Goal: Transaction & Acquisition: Purchase product/service

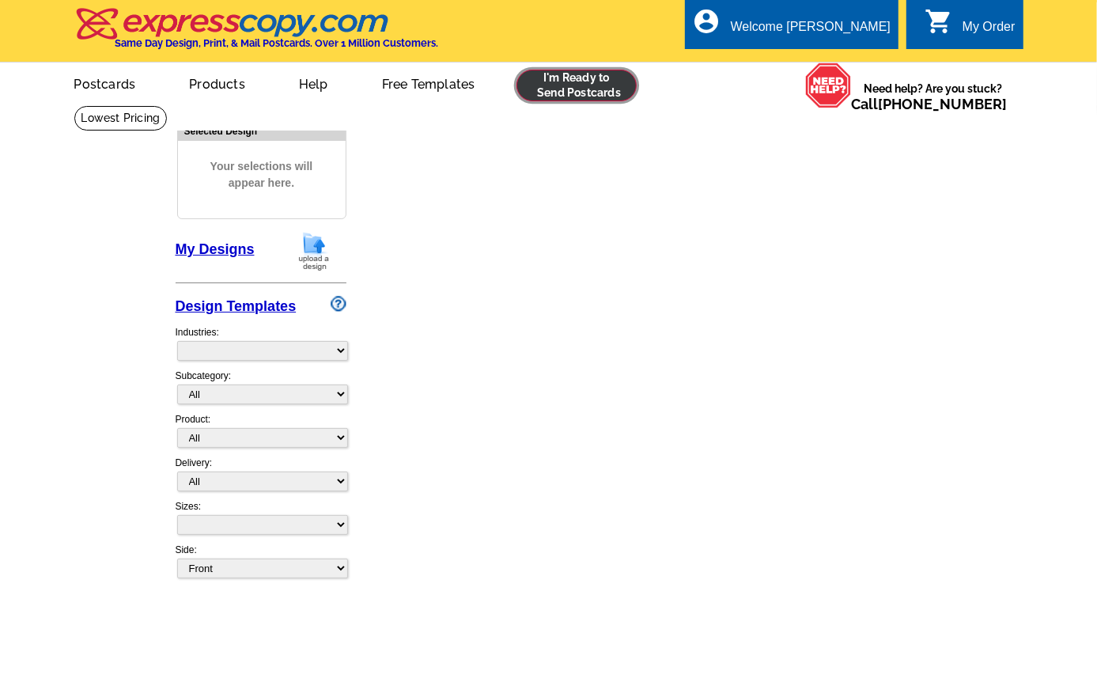
click at [584, 73] on link at bounding box center [576, 86] width 121 height 32
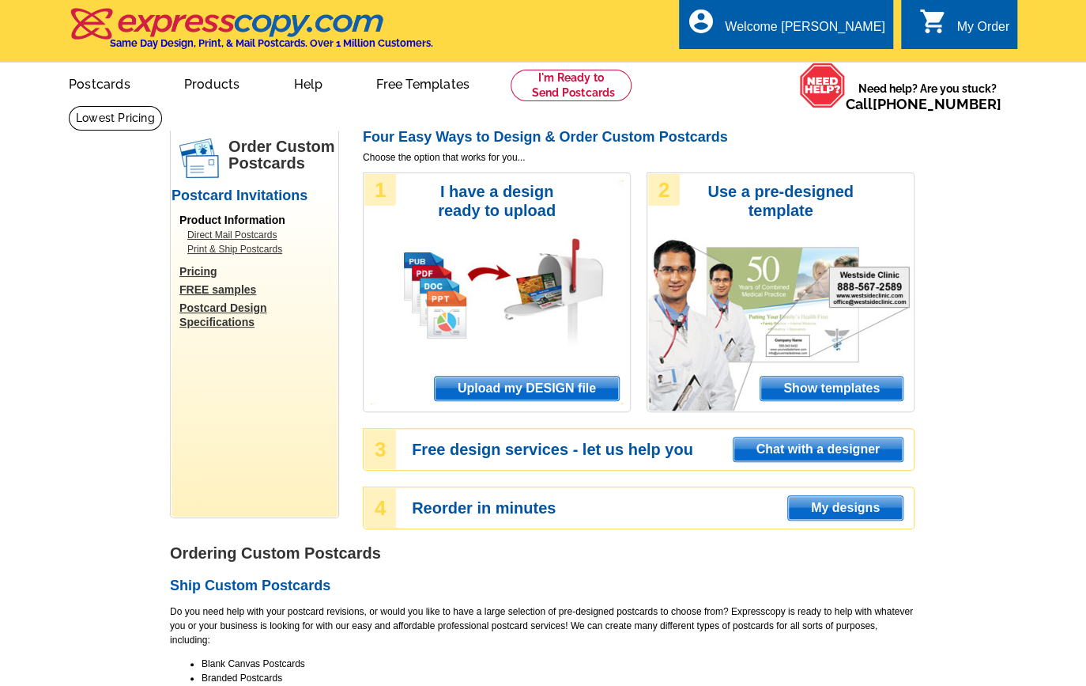
click at [529, 376] on span "Upload my DESIGN file" at bounding box center [527, 388] width 184 height 24
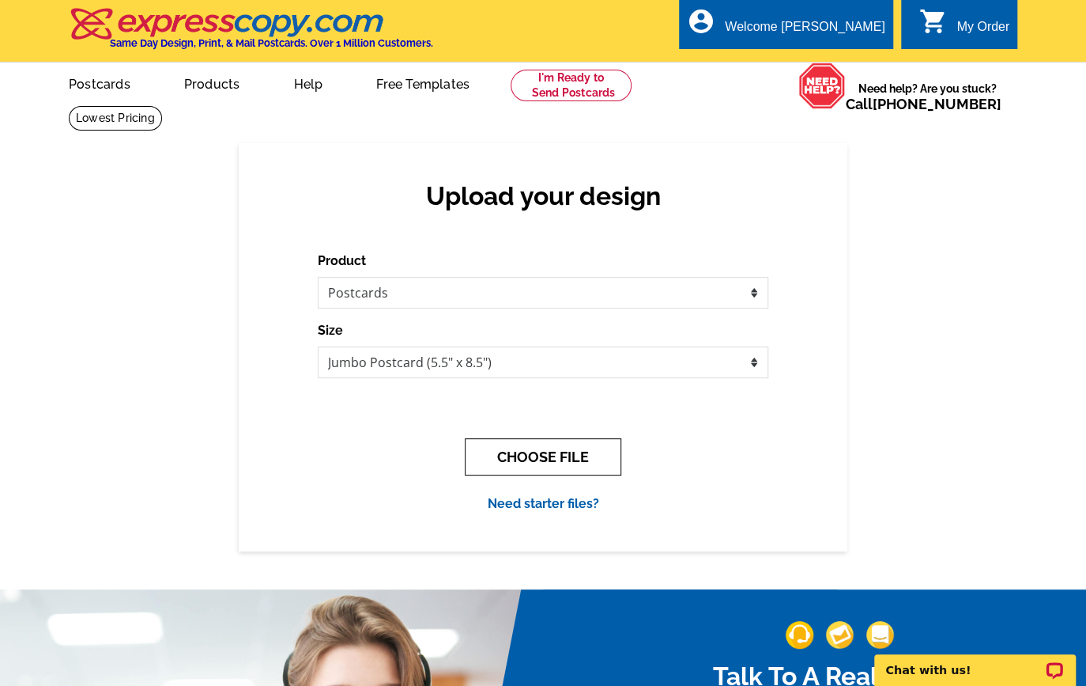
click at [548, 459] on button "CHOOSE FILE" at bounding box center [543, 456] width 157 height 37
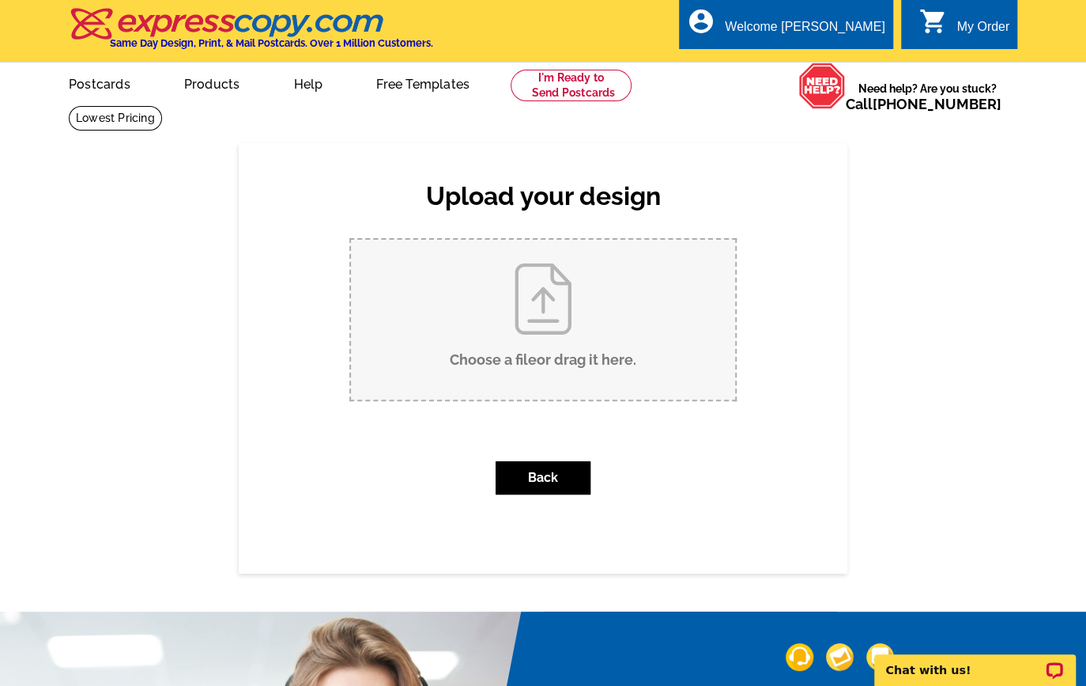
click at [556, 340] on input "Choose a file or drag it here ." at bounding box center [543, 320] width 384 height 160
type input "C:\fakepath\Just Sold [STREET_ADDRESS]"
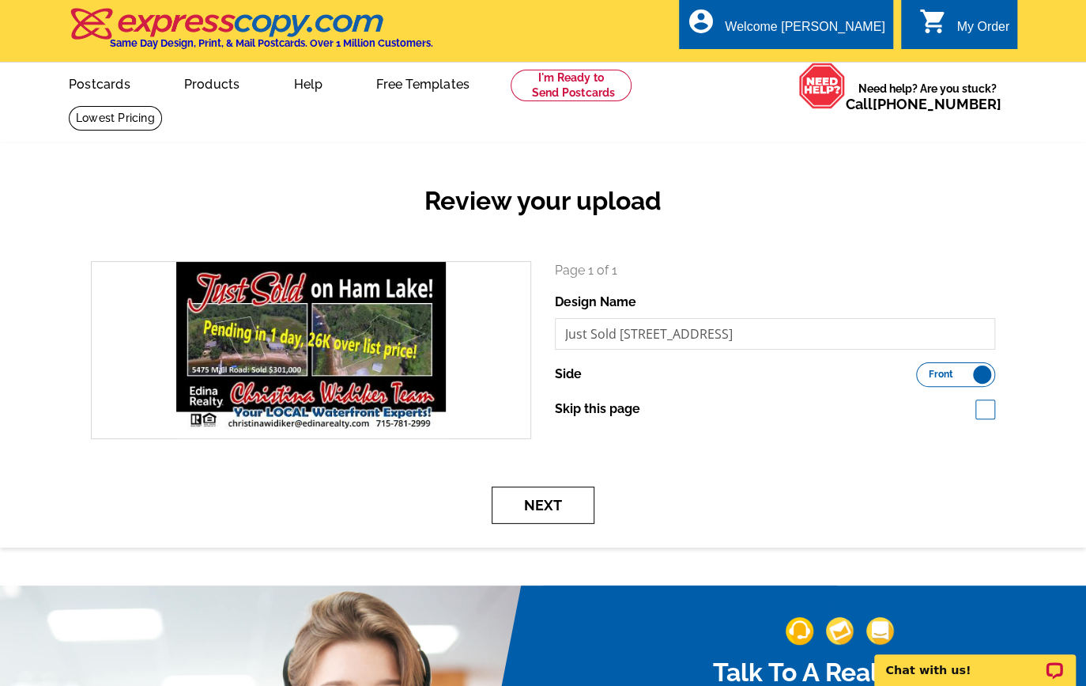
click at [534, 500] on button "Next" at bounding box center [543, 504] width 103 height 37
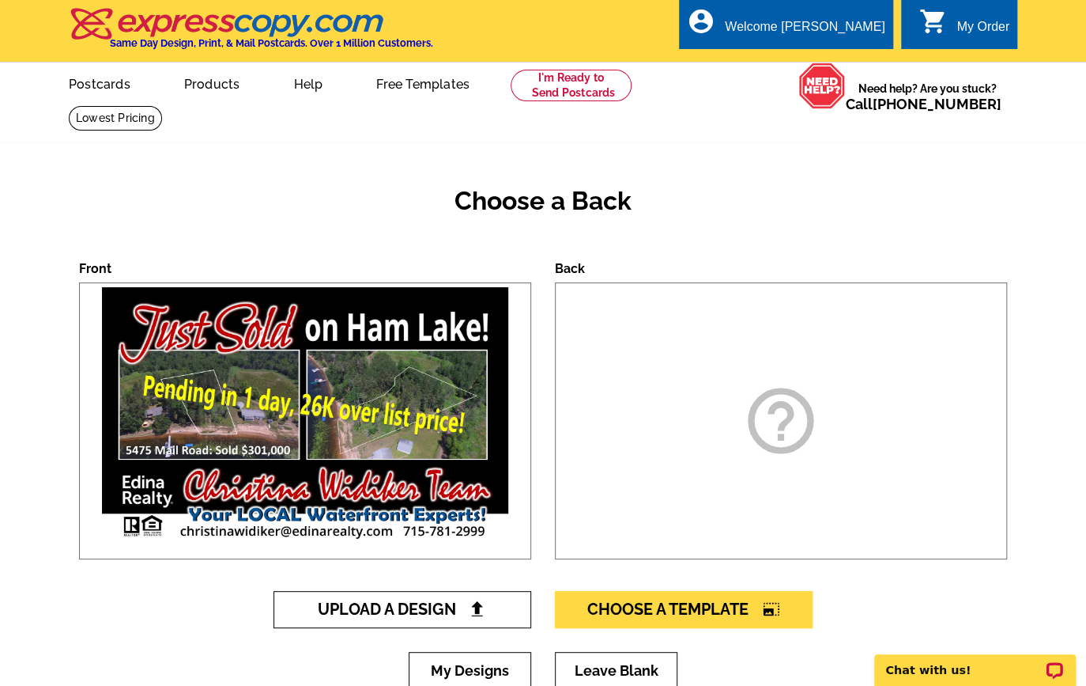
click at [449, 606] on span "Upload A Design" at bounding box center [403, 608] width 170 height 19
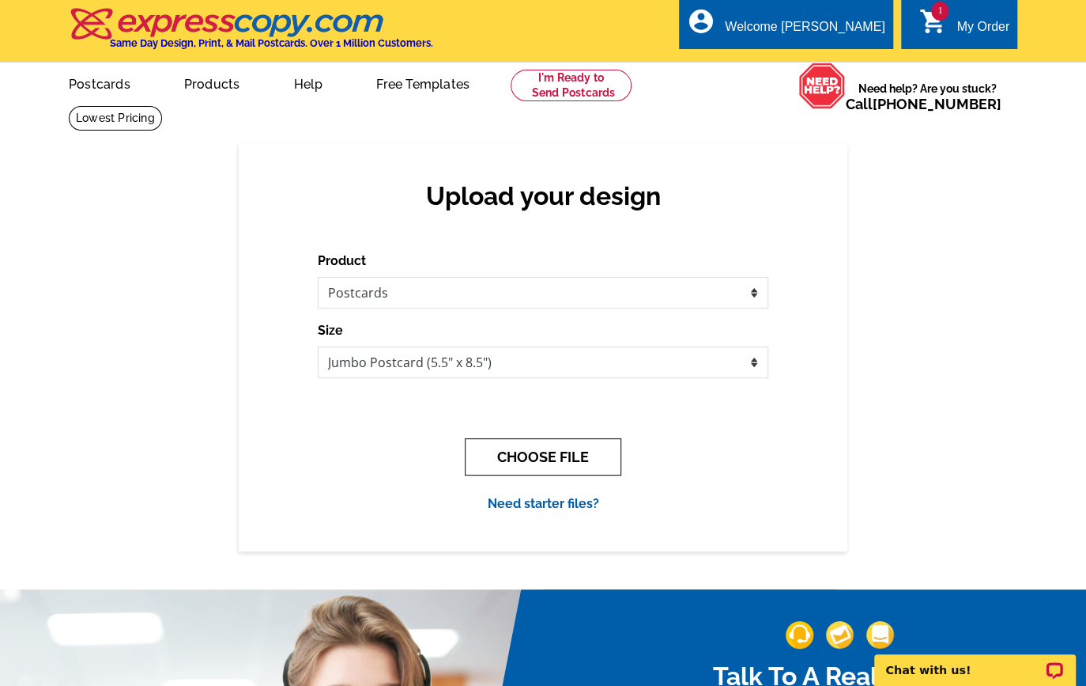
click at [542, 463] on button "CHOOSE FILE" at bounding box center [543, 456] width 157 height 37
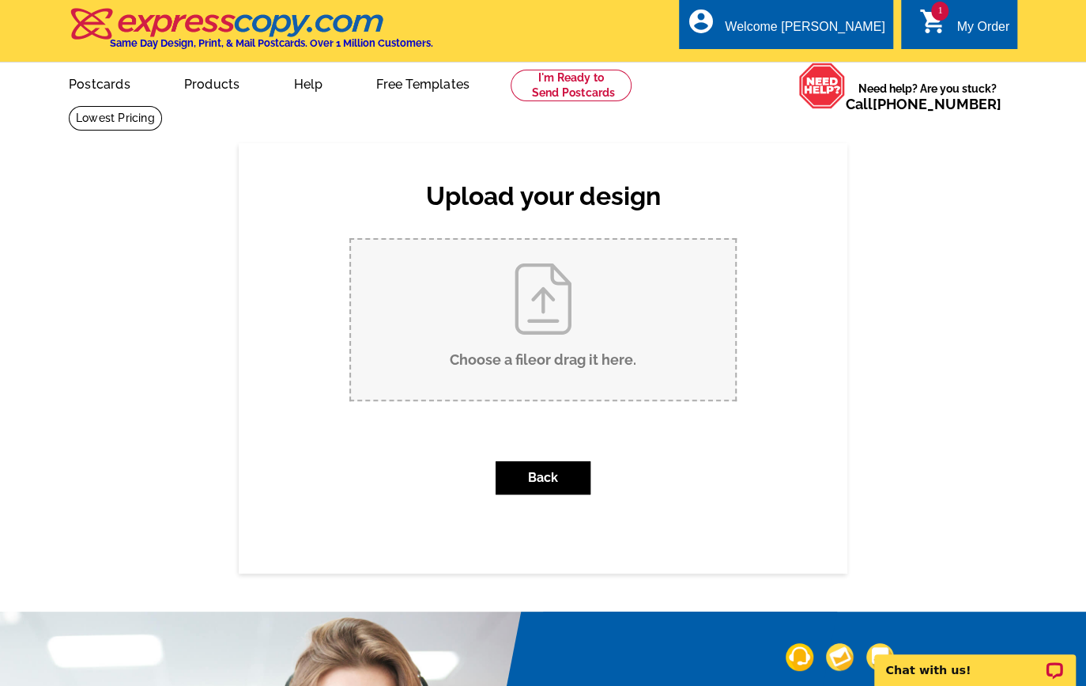
click at [557, 349] on input "Choose a file or drag it here ." at bounding box center [543, 320] width 384 height 160
type input "C:\fakepath\Just Sold Generic Back.tif"
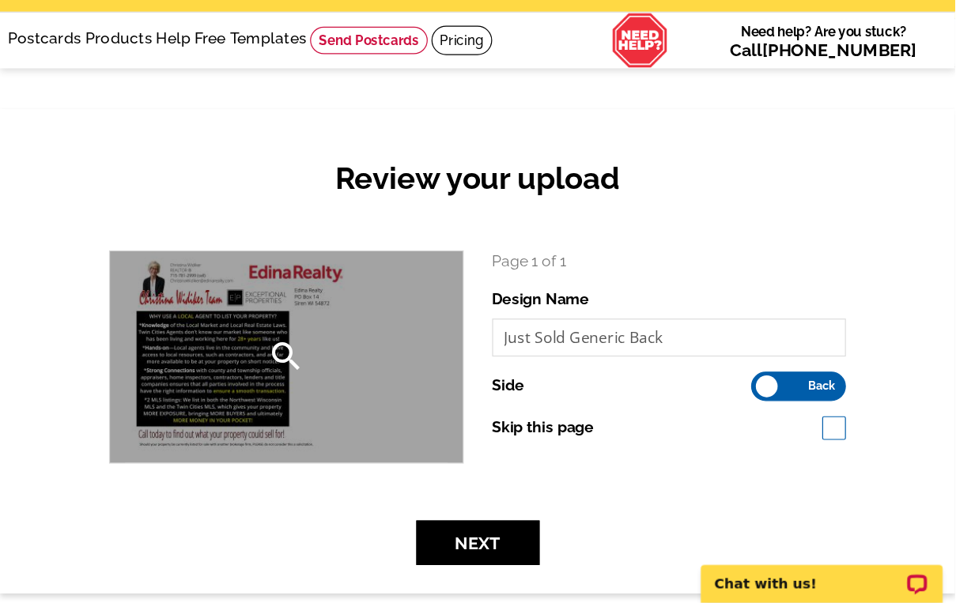
scroll to position [52, 0]
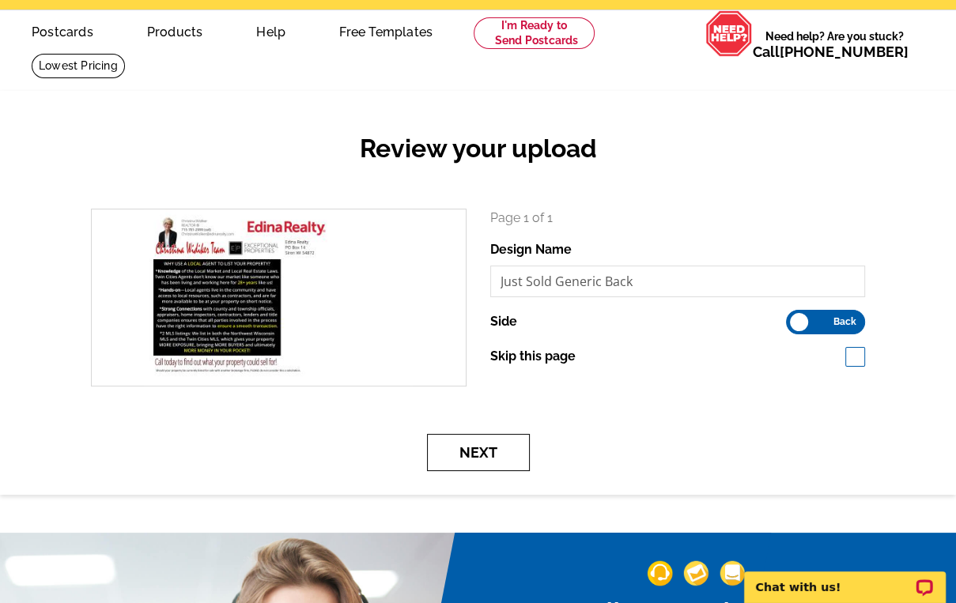
click at [482, 449] on button "Next" at bounding box center [478, 452] width 103 height 37
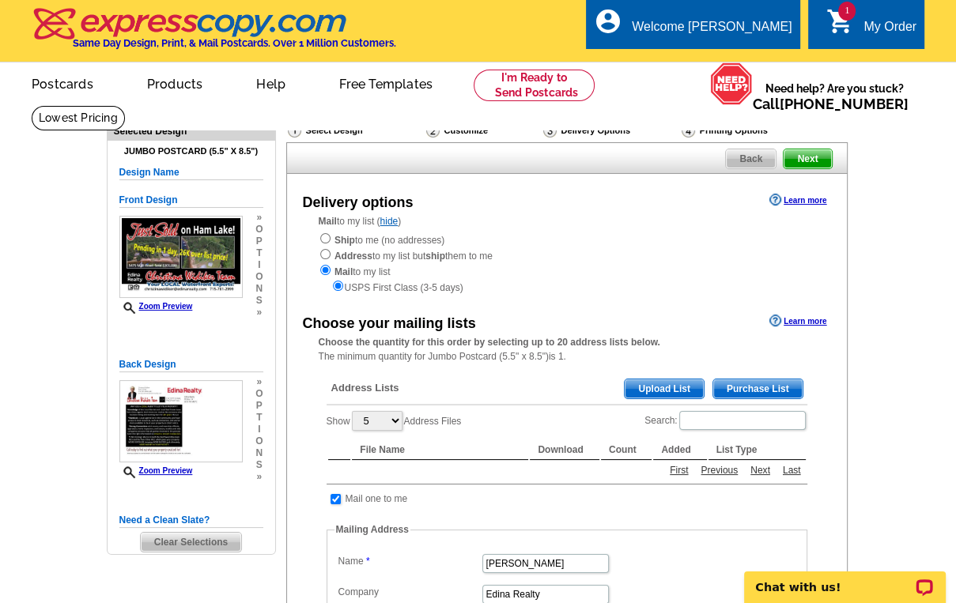
click at [663, 387] on span "Upload List" at bounding box center [664, 389] width 78 height 19
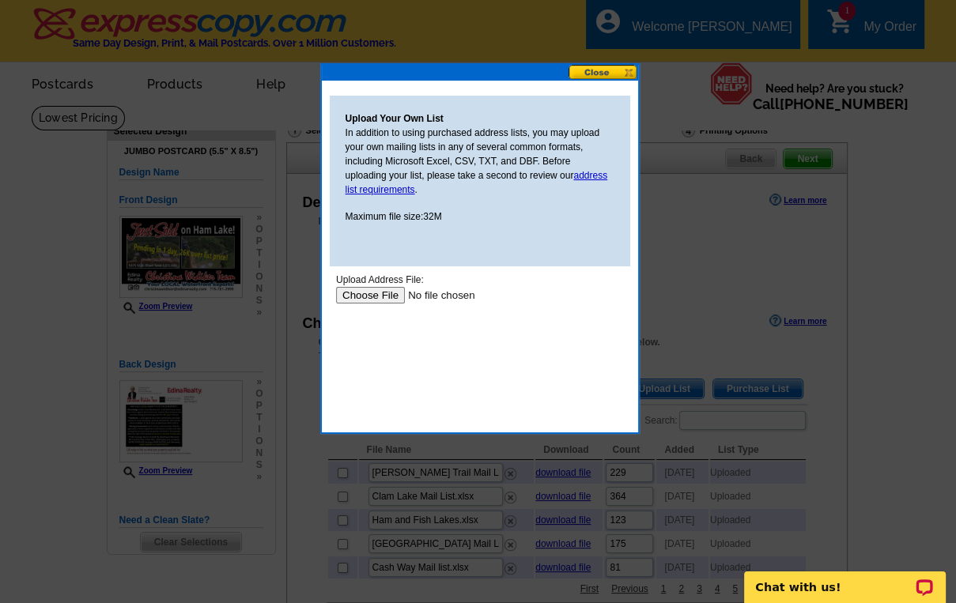
click at [374, 300] on input "file" at bounding box center [435, 295] width 200 height 17
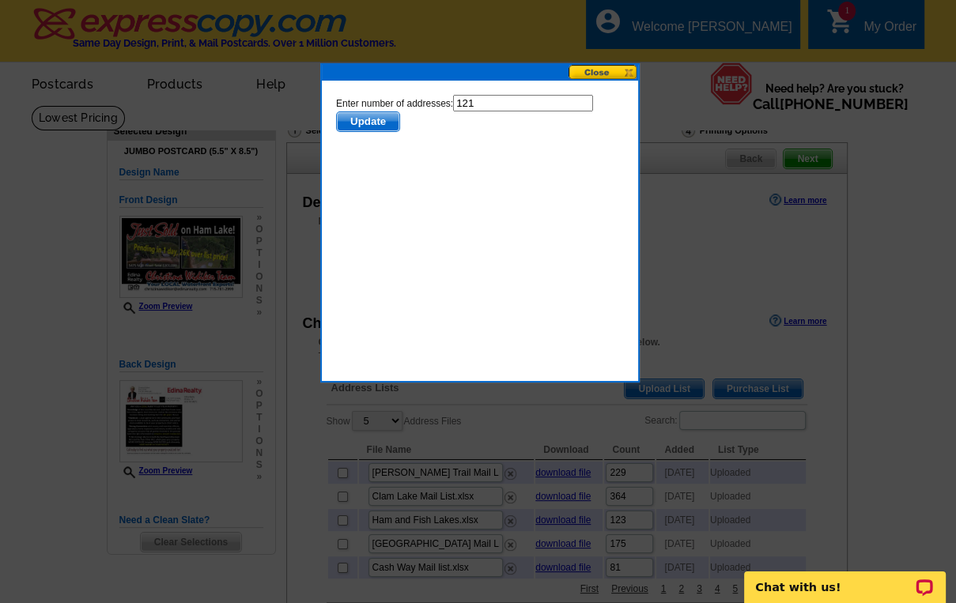
click at [380, 123] on span "Update" at bounding box center [367, 121] width 62 height 19
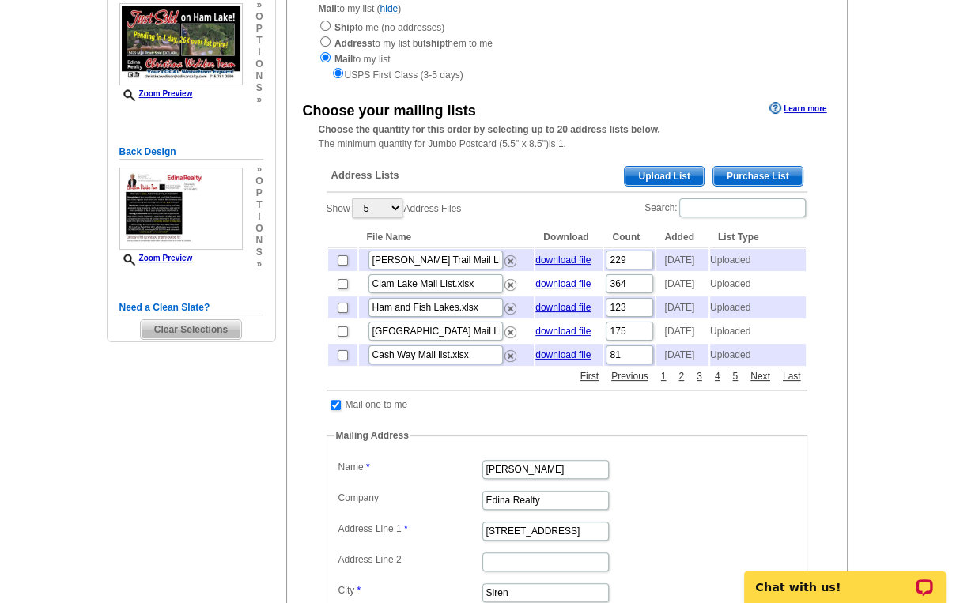
scroll to position [253, 0]
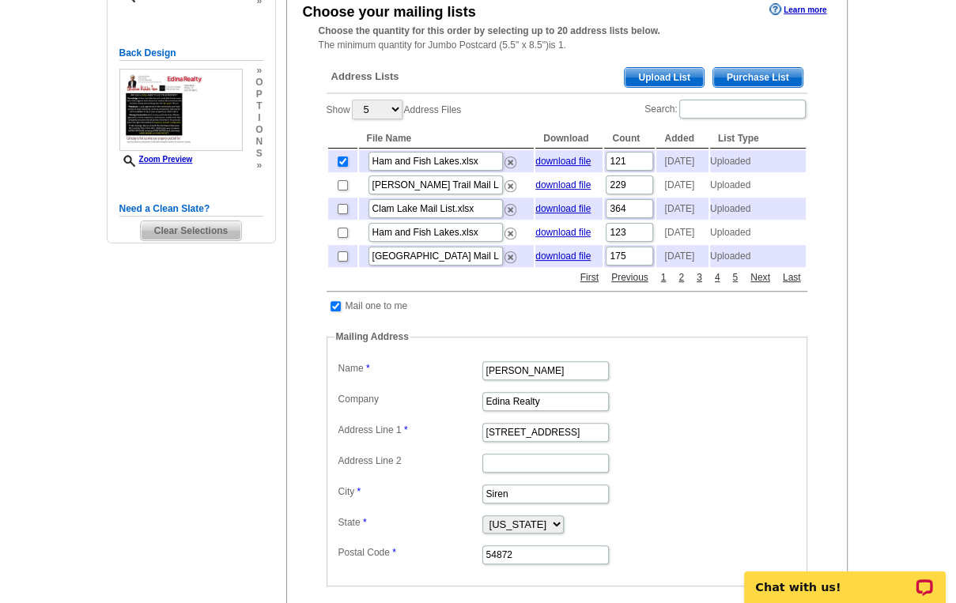
scroll to position [443, 0]
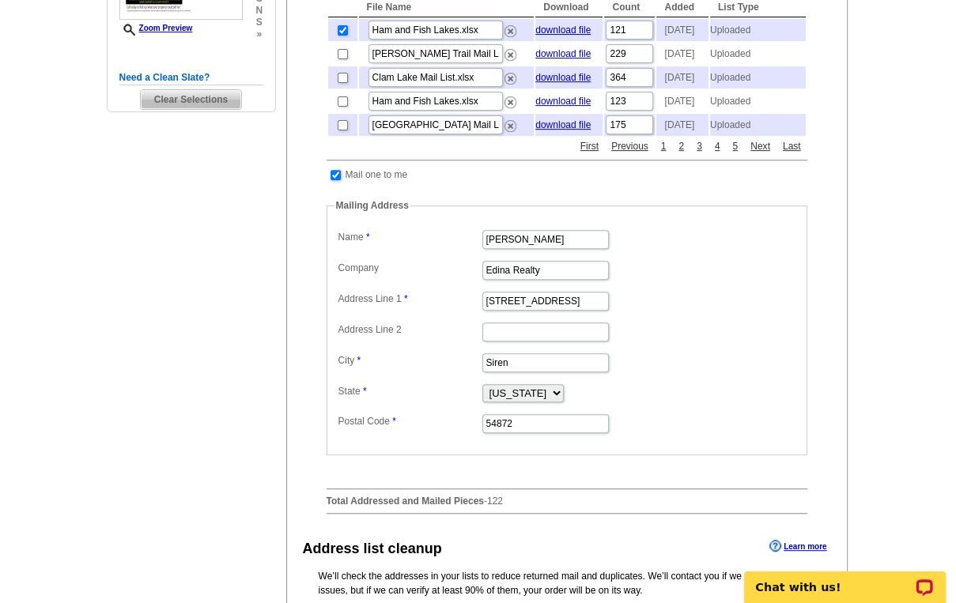
click at [332, 180] on input "checkbox" at bounding box center [335, 175] width 10 height 10
checkbox input "false"
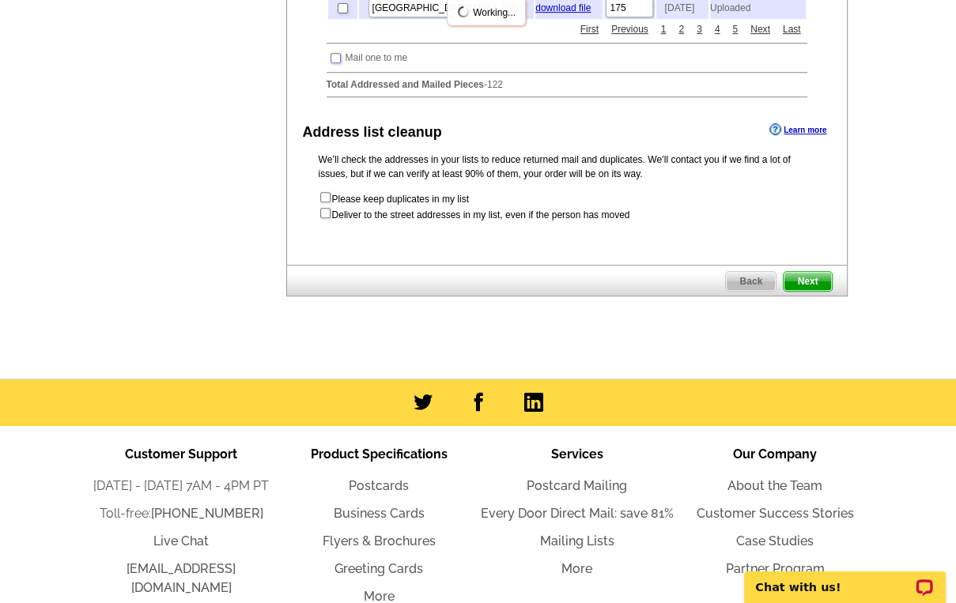
scroll to position [569, 0]
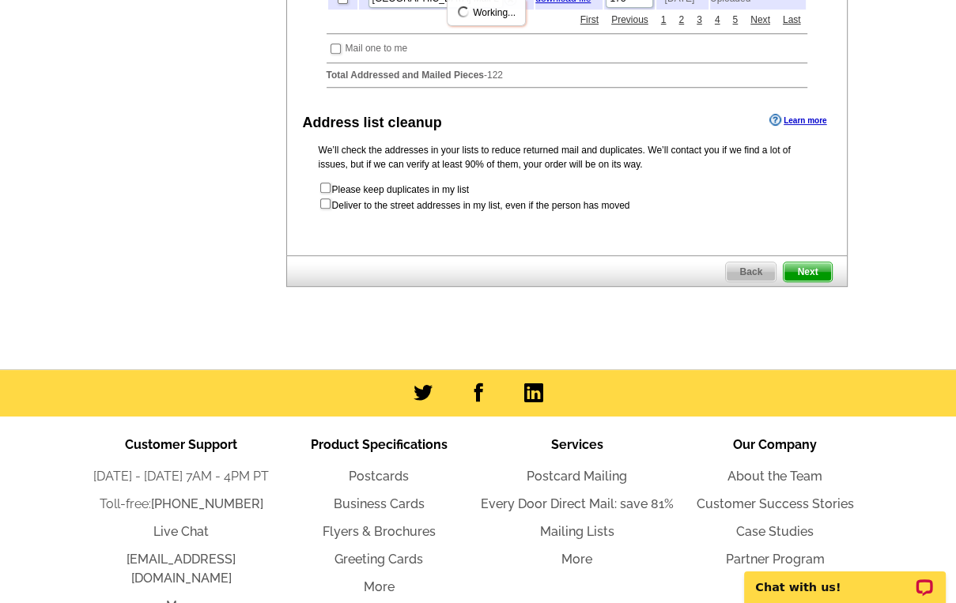
click at [816, 281] on span "Next" at bounding box center [807, 272] width 47 height 19
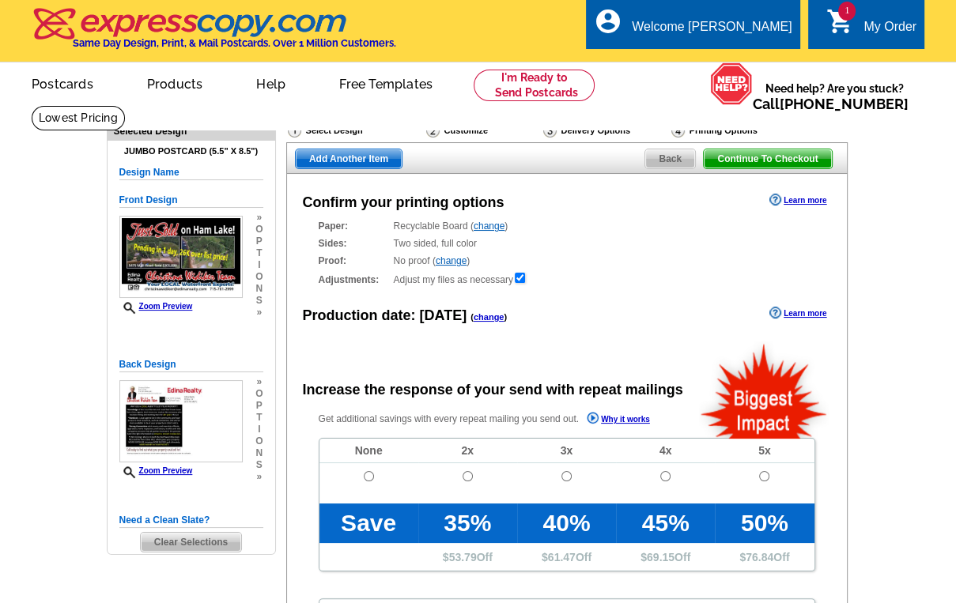
radio input "false"
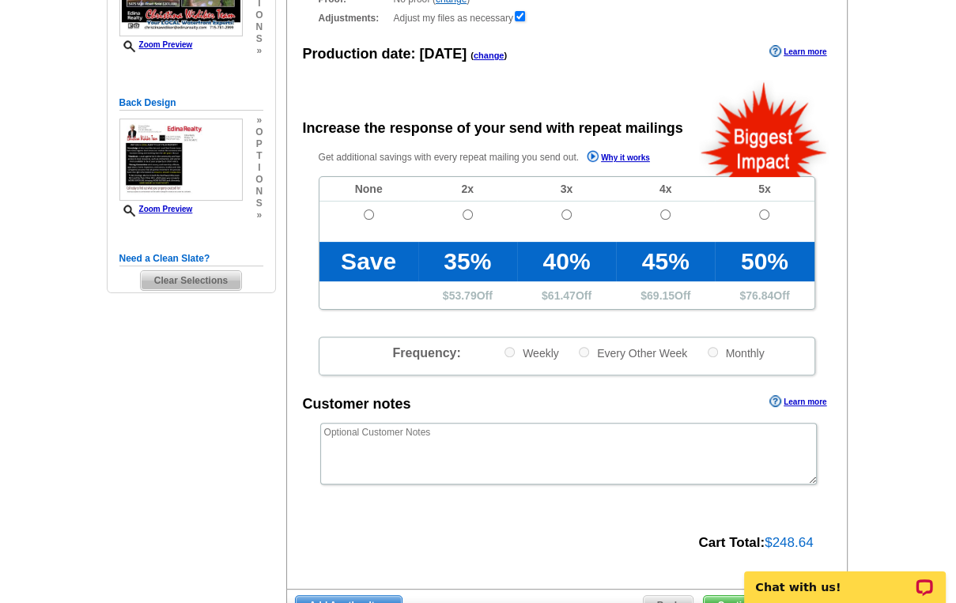
scroll to position [190, 0]
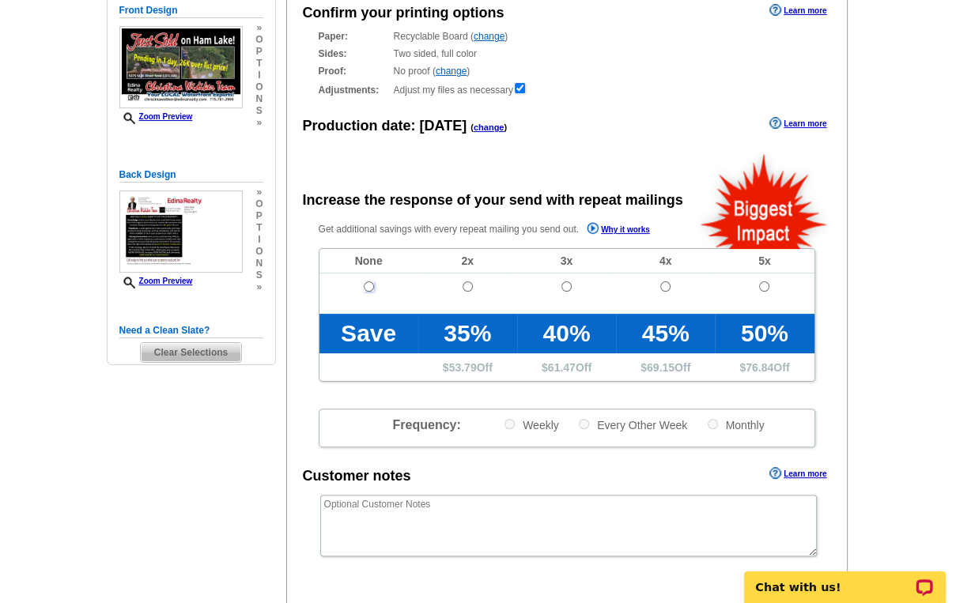
click at [367, 287] on input "radio" at bounding box center [369, 286] width 10 height 10
radio input "true"
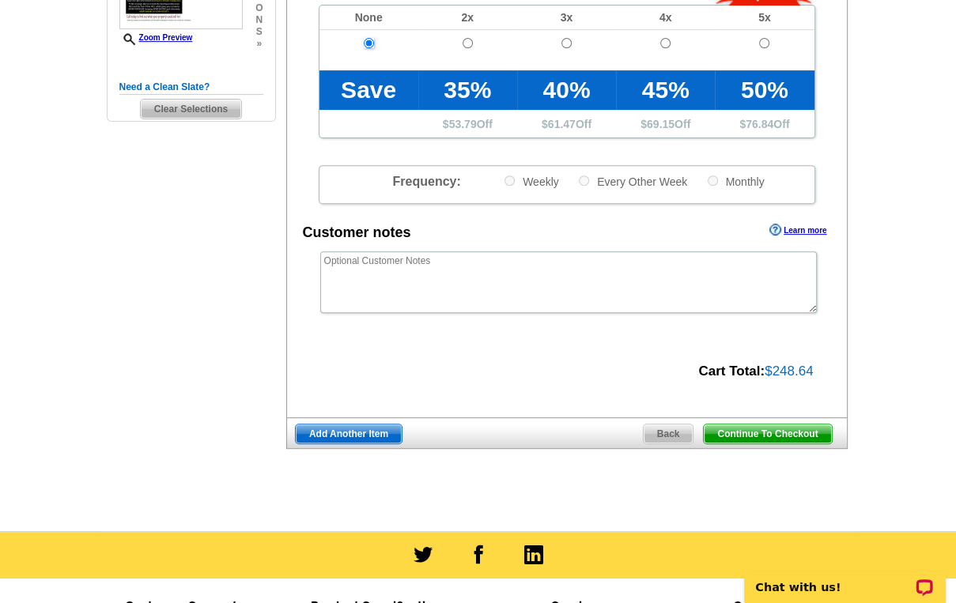
scroll to position [443, 0]
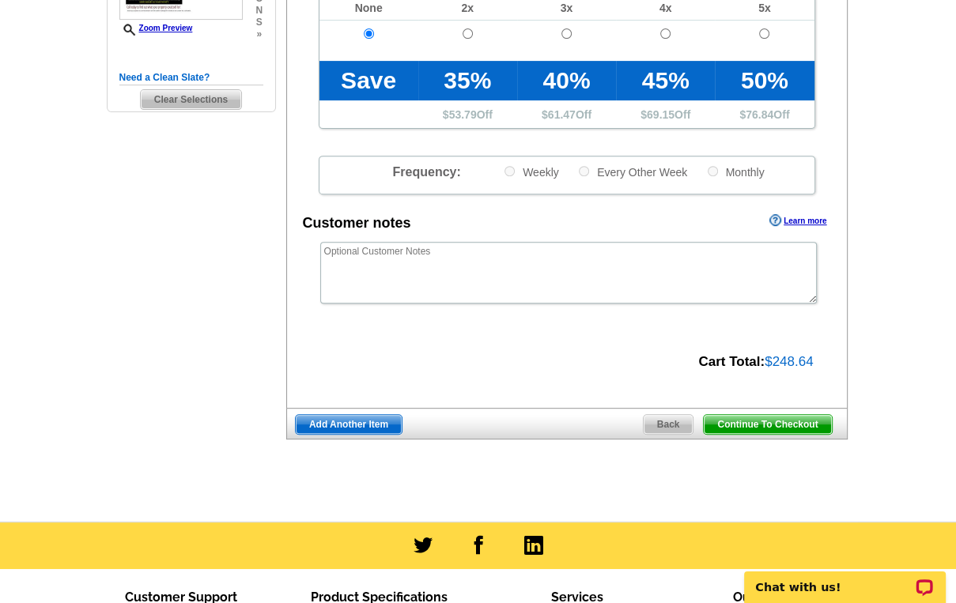
click at [750, 423] on span "Continue To Checkout" at bounding box center [767, 424] width 127 height 19
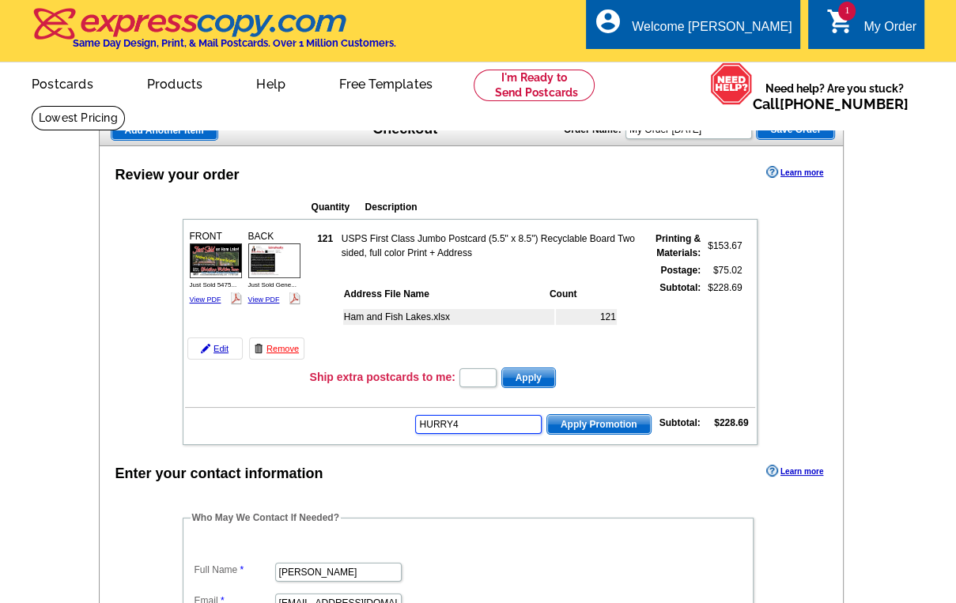
type input "HURRY40"
click at [600, 349] on div "Ham and Fish Lakes.xlsx 121" at bounding box center [490, 333] width 296 height 58
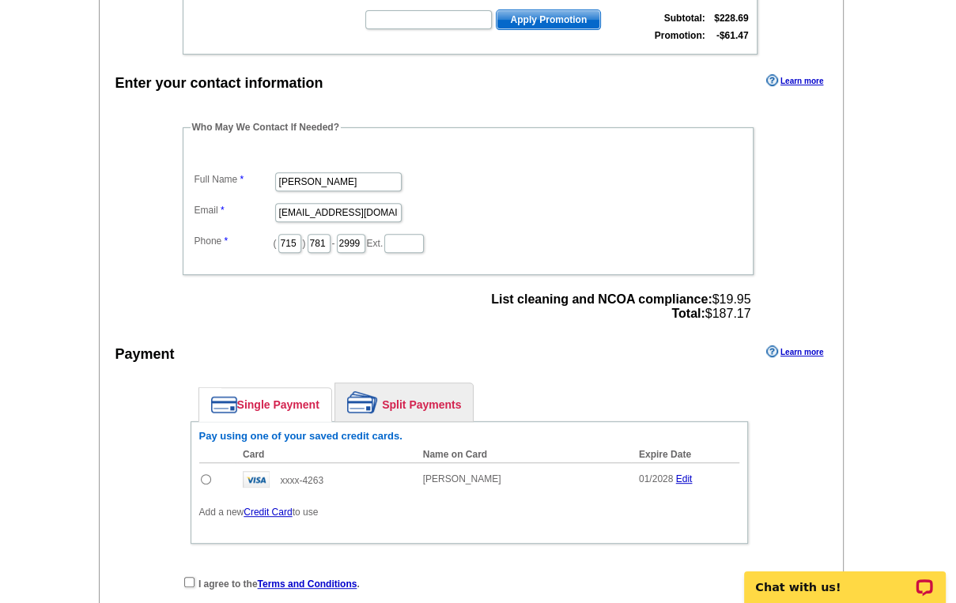
scroll to position [443, 0]
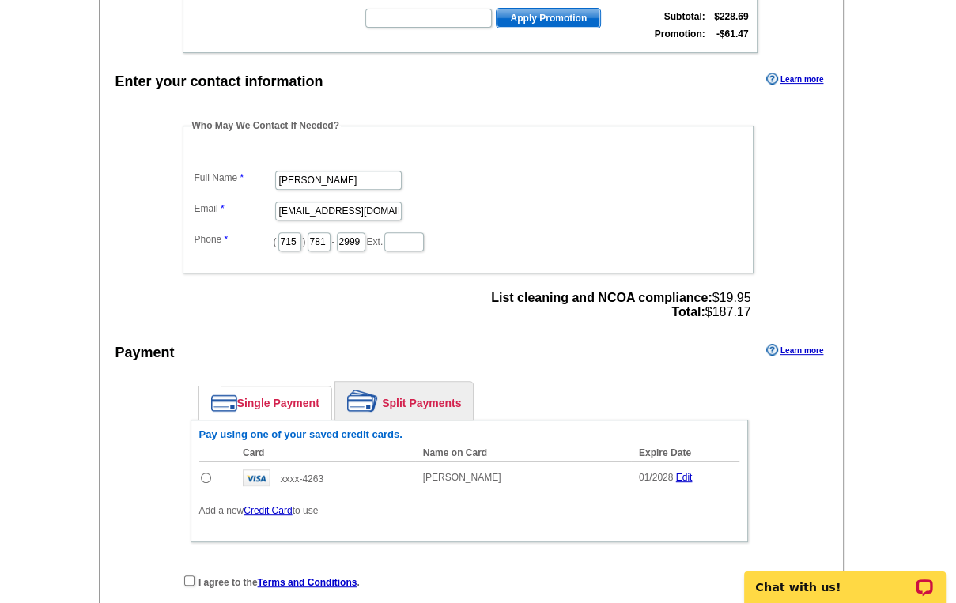
click at [203, 473] on input "radio" at bounding box center [206, 478] width 10 height 10
radio input "true"
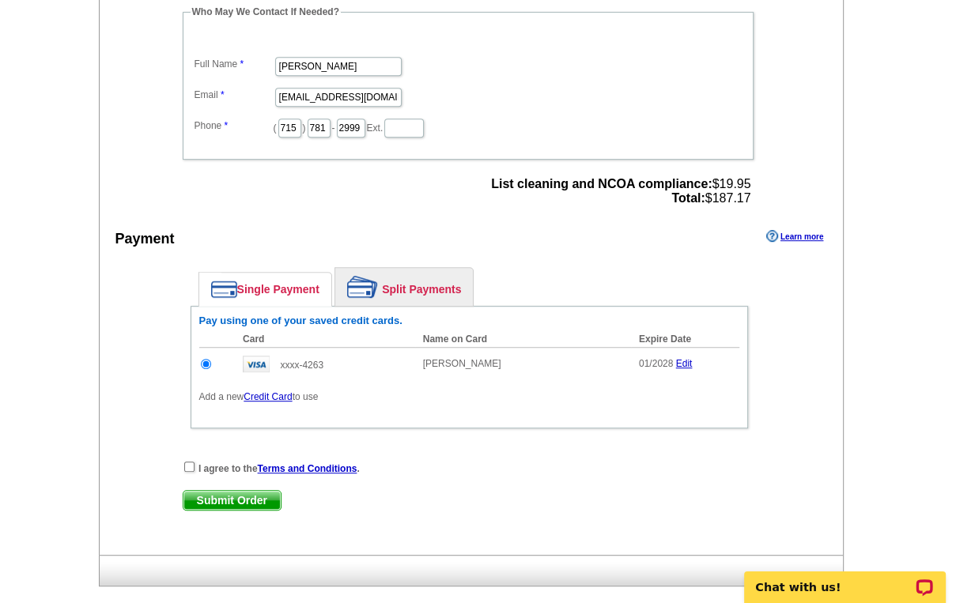
scroll to position [569, 0]
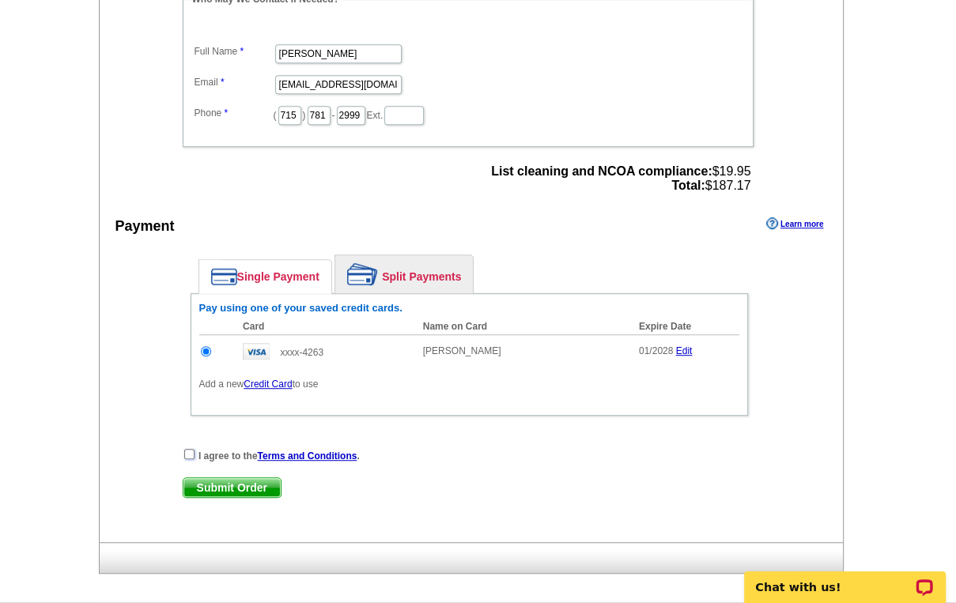
click at [188, 449] on input "checkbox" at bounding box center [189, 454] width 10 height 10
checkbox input "true"
click at [248, 480] on span "Submit Order" at bounding box center [231, 487] width 97 height 19
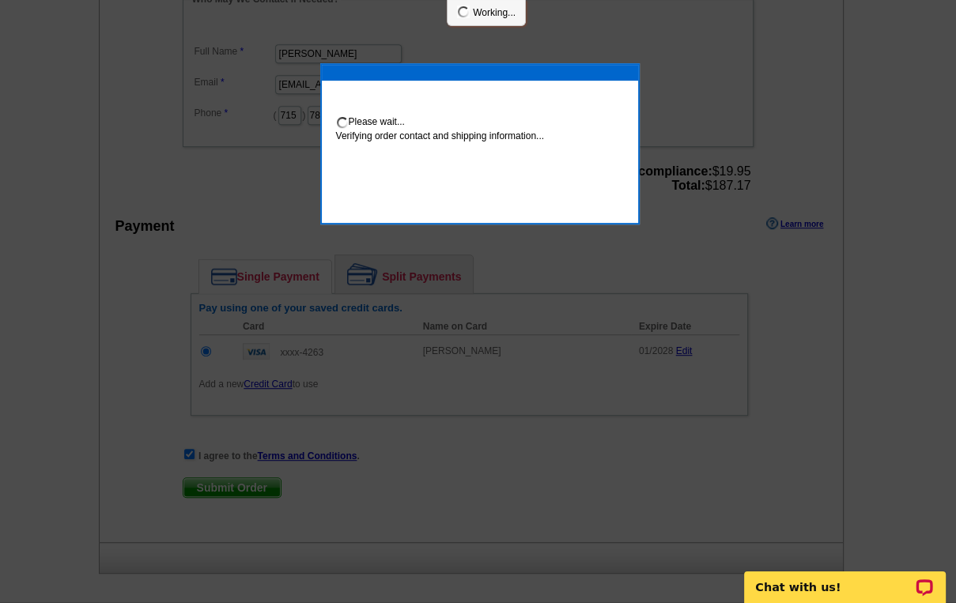
scroll to position [563, 0]
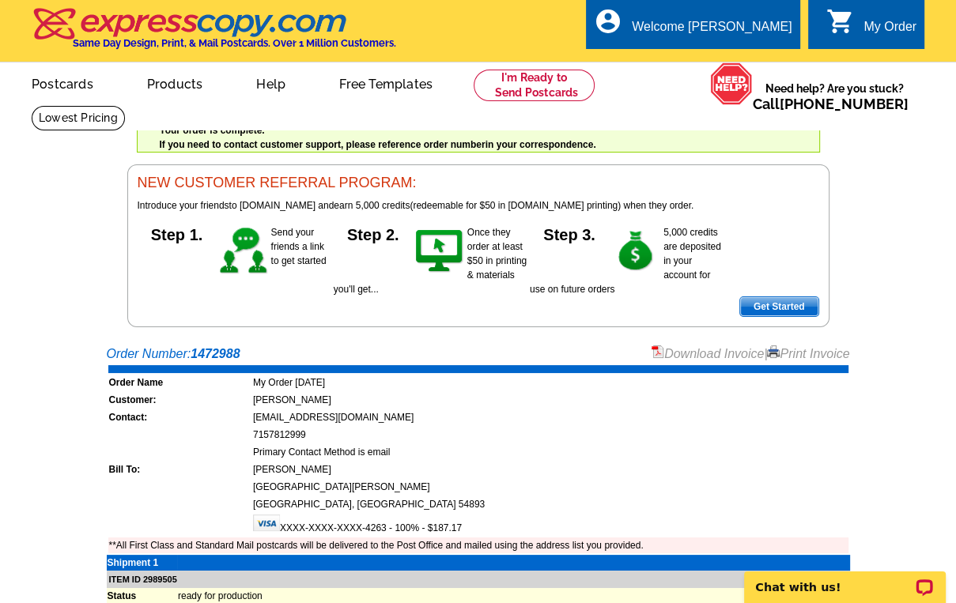
drag, startPoint x: 808, startPoint y: 357, endPoint x: 220, endPoint y: 530, distance: 613.2
click at [808, 357] on link "Print Invoice" at bounding box center [808, 353] width 82 height 13
drag, startPoint x: 509, startPoint y: 443, endPoint x: 516, endPoint y: 434, distance: 11.2
click at [509, 444] on td "Primary Contact Method is email" at bounding box center [550, 452] width 596 height 16
click at [733, 17] on div "account_circle Welcome Christina My Account Logout" at bounding box center [692, 24] width 213 height 50
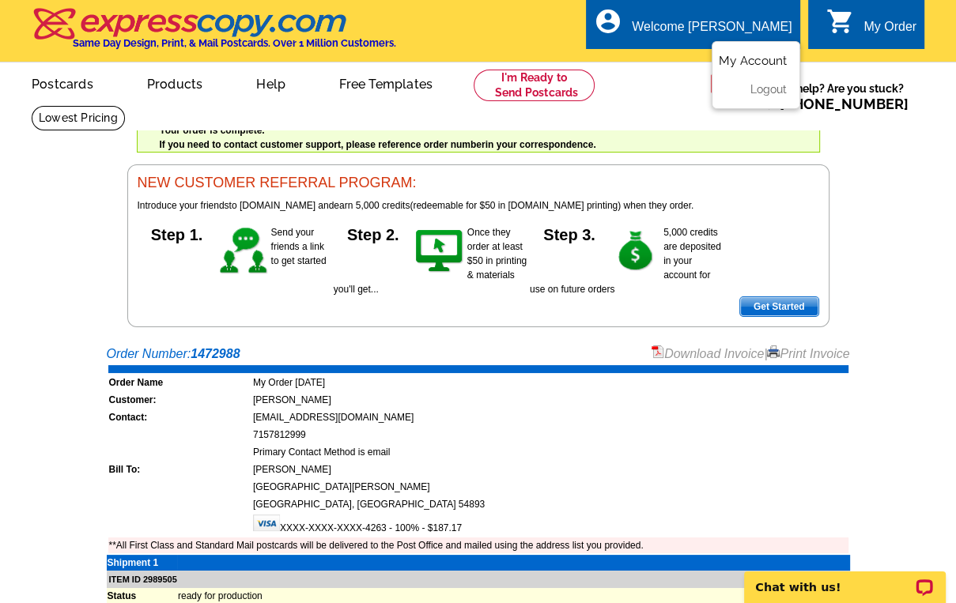
click at [763, 65] on link "My Account" at bounding box center [753, 61] width 68 height 14
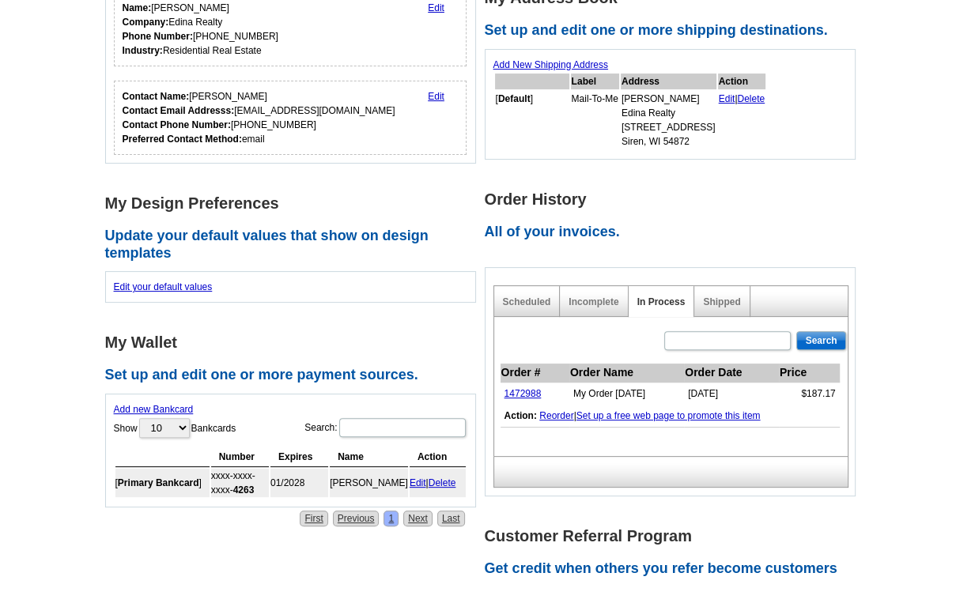
scroll to position [316, 0]
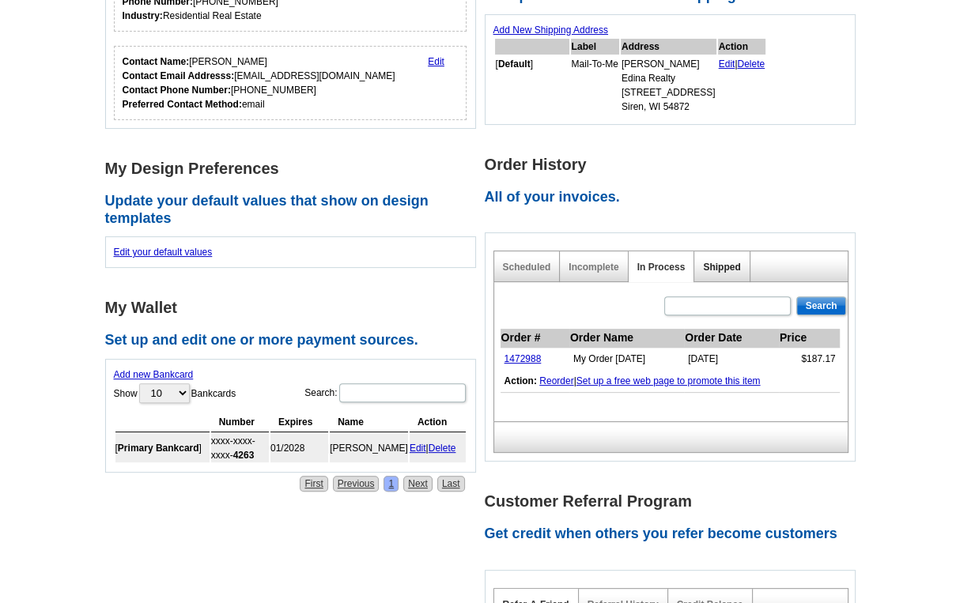
click at [721, 266] on link "Shipped" at bounding box center [721, 267] width 37 height 11
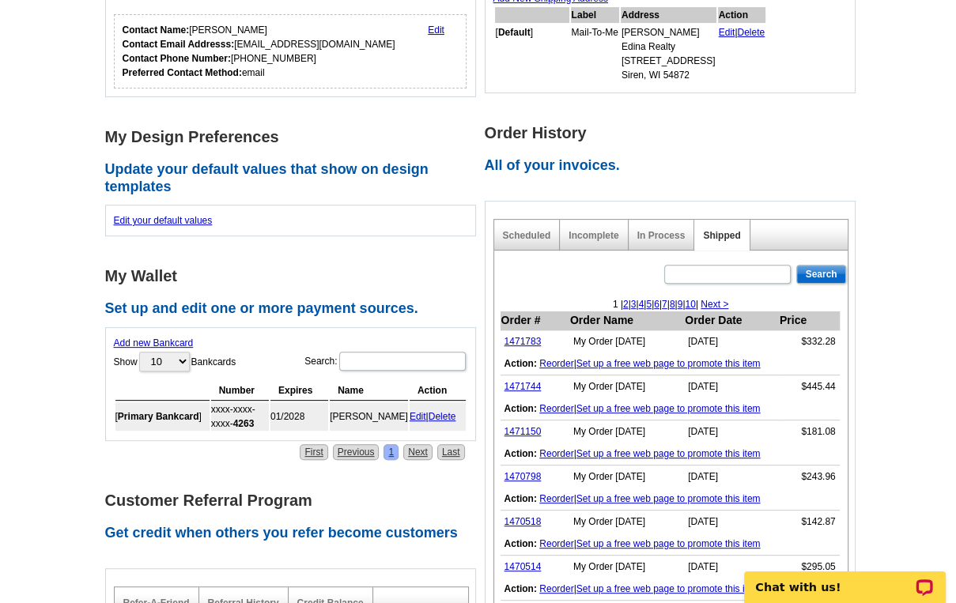
scroll to position [380, 0]
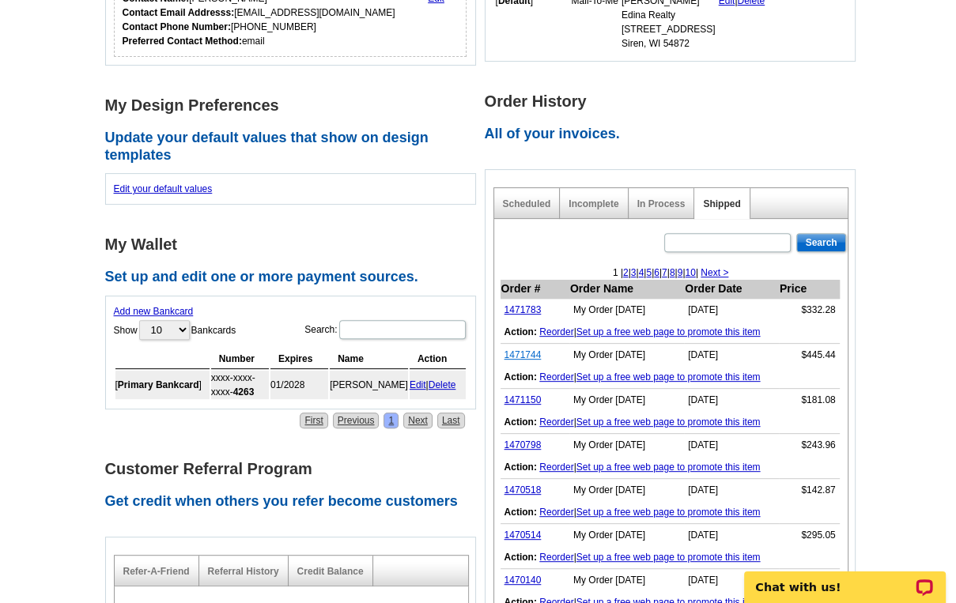
click at [522, 354] on link "1471744" at bounding box center [522, 354] width 37 height 11
